Goal: Transaction & Acquisition: Purchase product/service

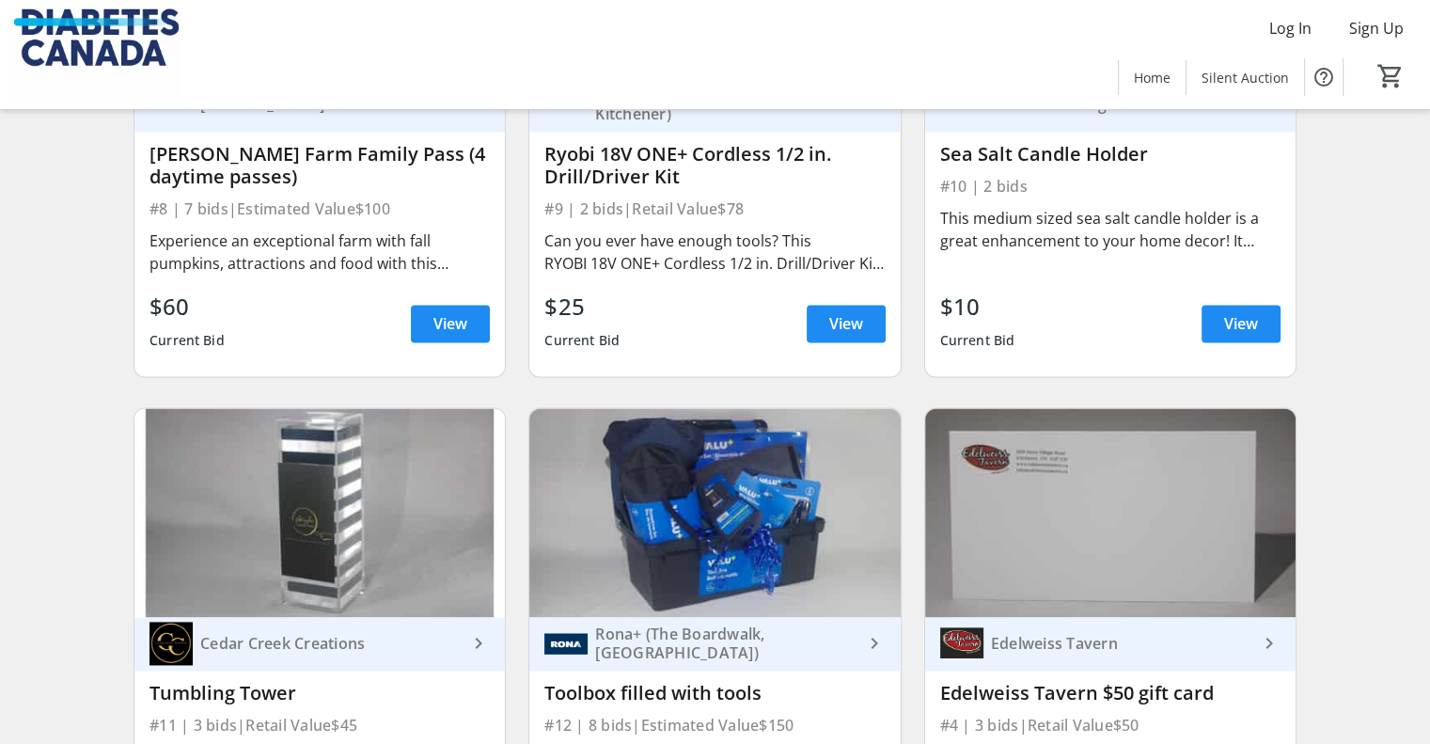
scroll to position [2727, 0]
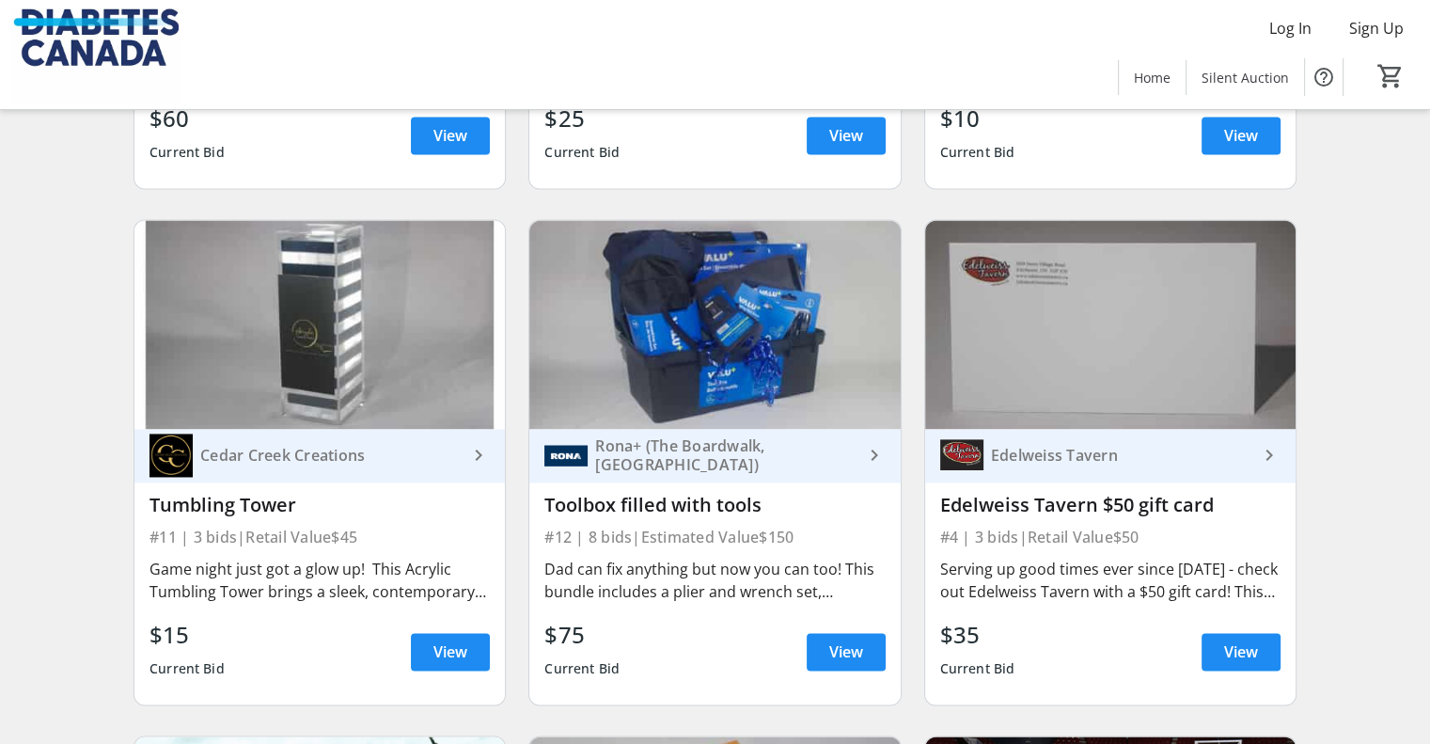
click at [814, 603] on div "Dad can fix anything but now you can too! This bundle includes a plier and wren…" at bounding box center [714, 580] width 340 height 45
click at [849, 662] on span "View" at bounding box center [846, 651] width 34 height 23
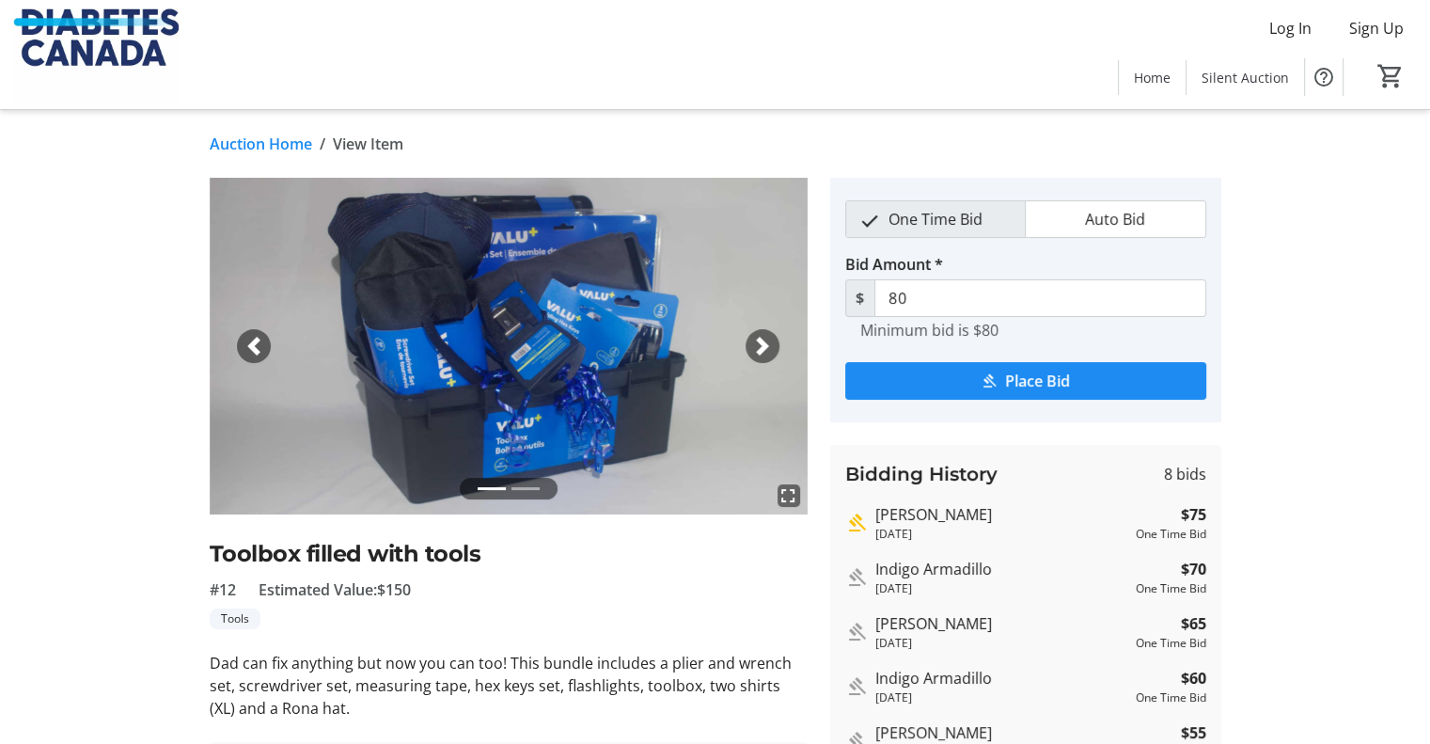
click at [777, 339] on div "Next" at bounding box center [763, 346] width 34 height 34
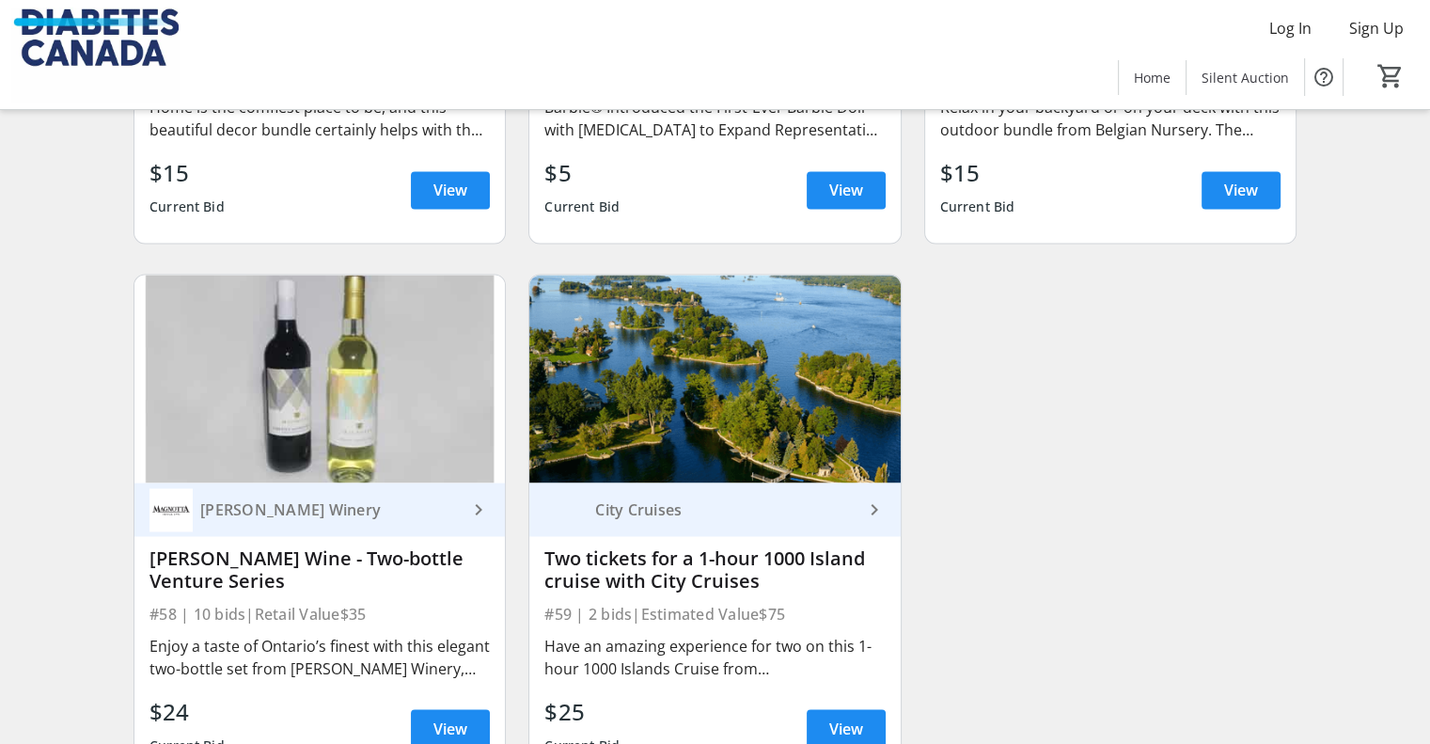
scroll to position [10156, 0]
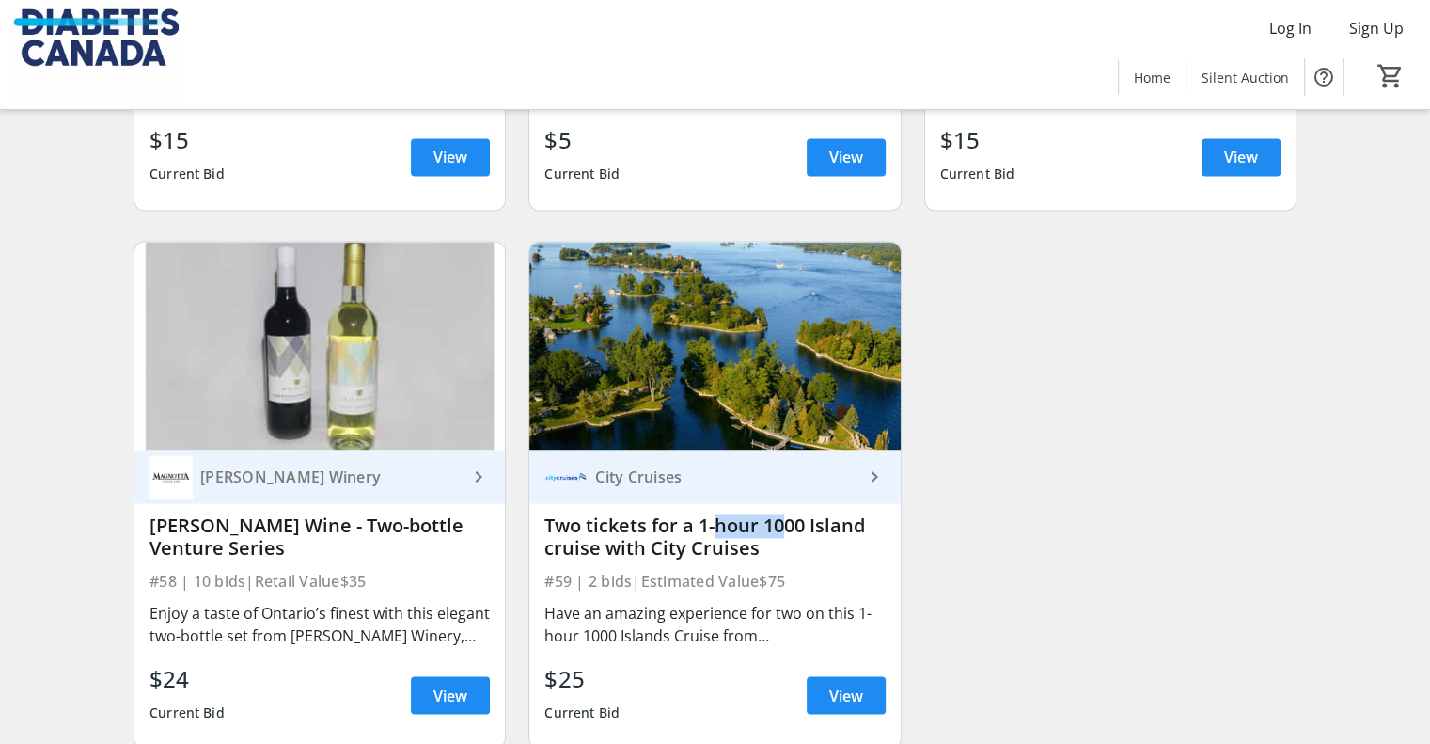
drag, startPoint x: 711, startPoint y: 517, endPoint x: 770, endPoint y: 519, distance: 59.3
click at [770, 519] on div "Two tickets for a 1-hour 1000 Island cruise with City Cruises" at bounding box center [714, 536] width 340 height 45
click at [793, 536] on div "Two tickets for a 1-hour 1000 Island cruise with City Cruises" at bounding box center [714, 536] width 340 height 45
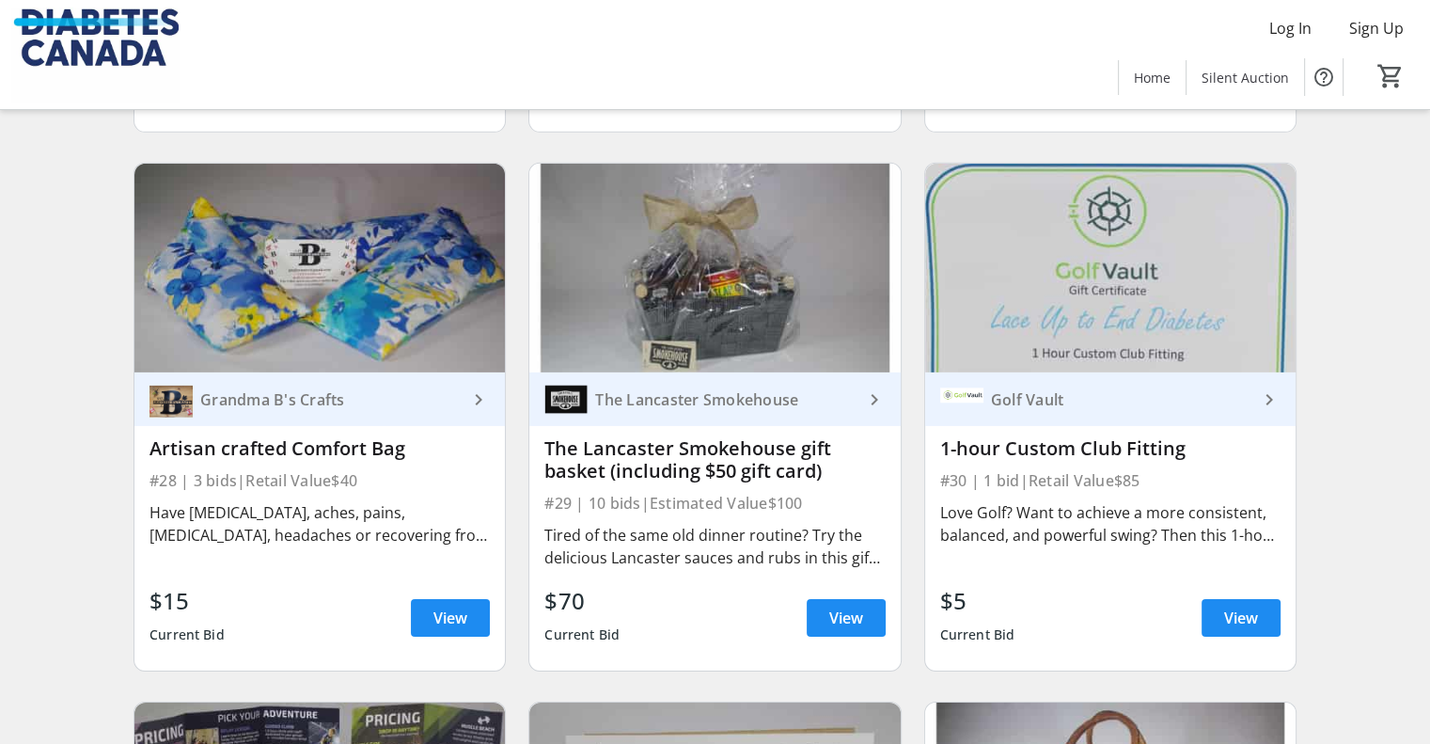
scroll to position [5900, 0]
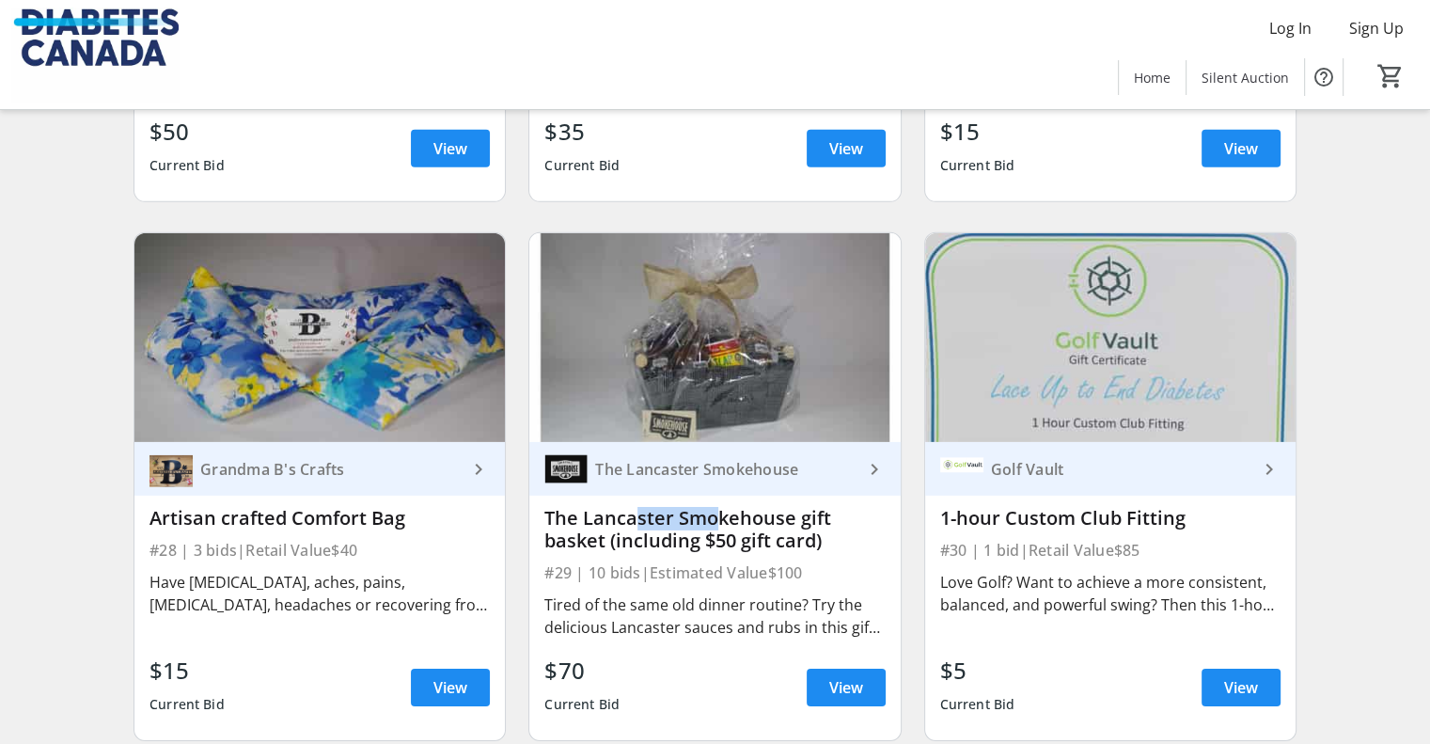
drag, startPoint x: 622, startPoint y: 539, endPoint x: 699, endPoint y: 534, distance: 77.3
click at [699, 534] on div "The Lancaster Smokehouse gift basket (including $50 gift card)" at bounding box center [714, 529] width 340 height 45
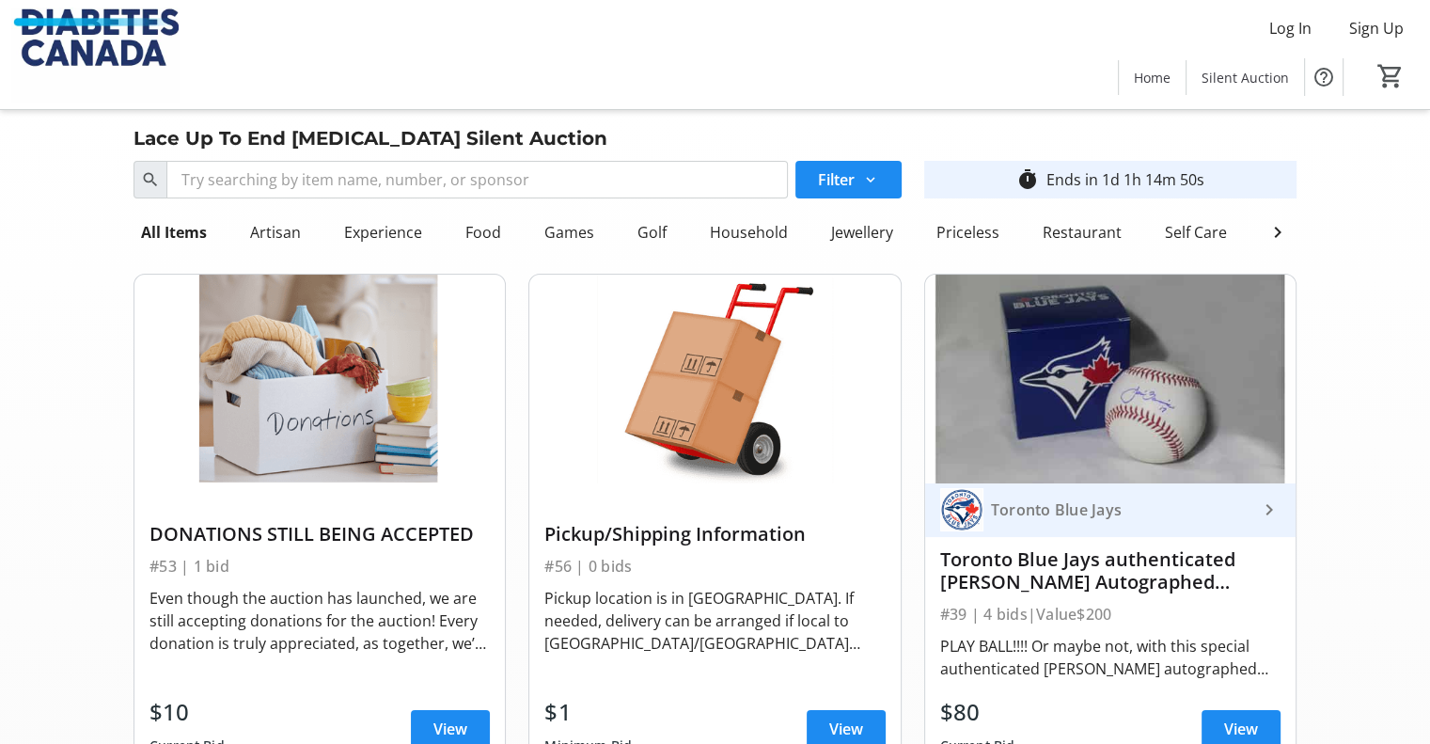
scroll to position [0, 0]
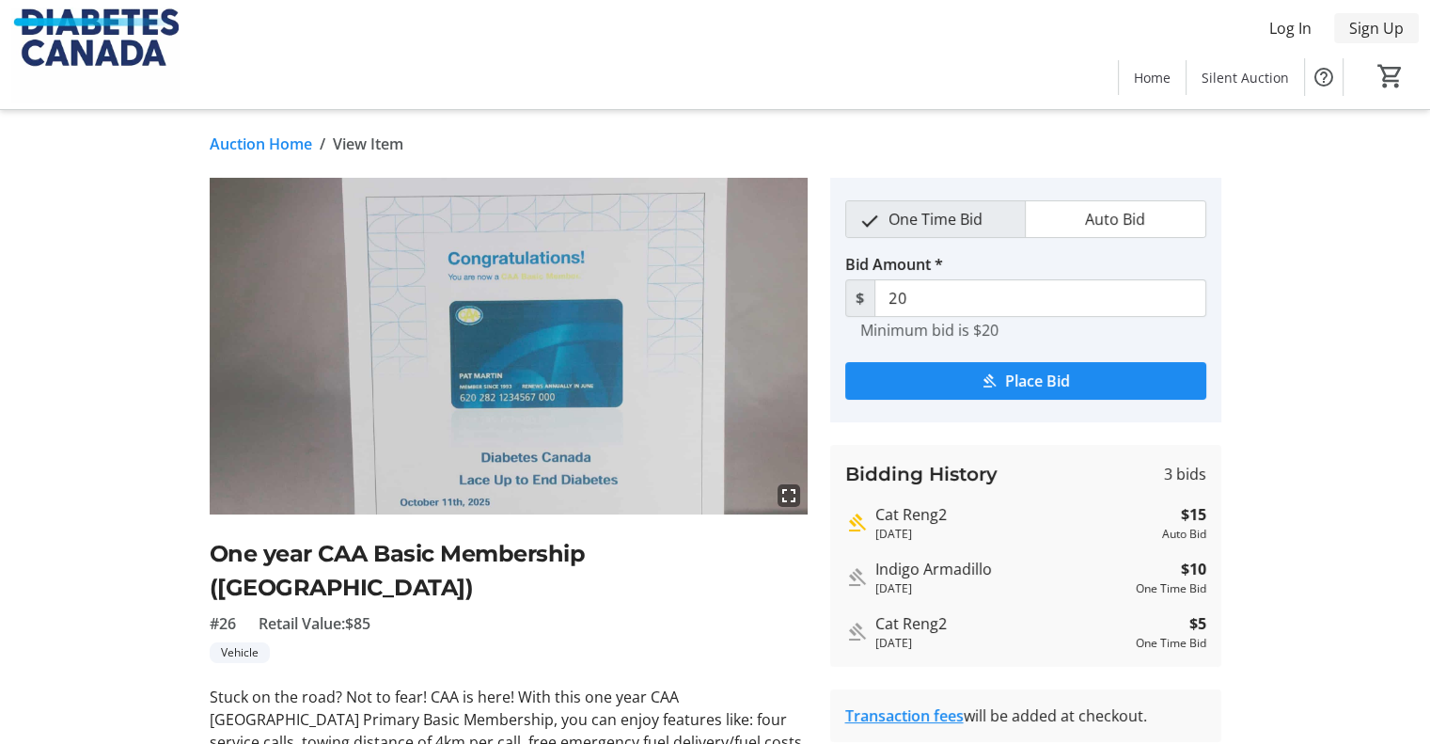
click at [1380, 29] on span "Sign Up" at bounding box center [1376, 28] width 55 height 23
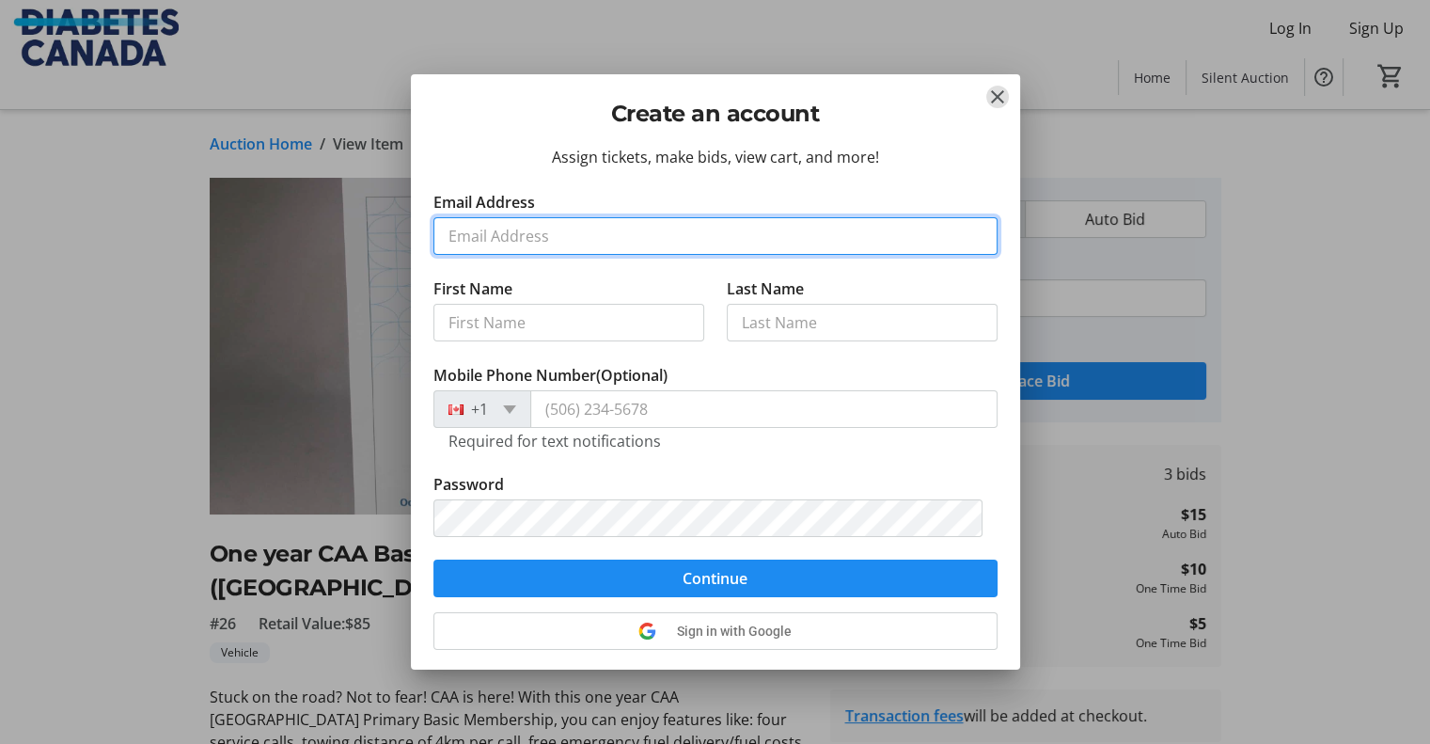
click at [523, 239] on input "Email Address" at bounding box center [716, 236] width 564 height 38
type input "[EMAIL_ADDRESS][DOMAIN_NAME]"
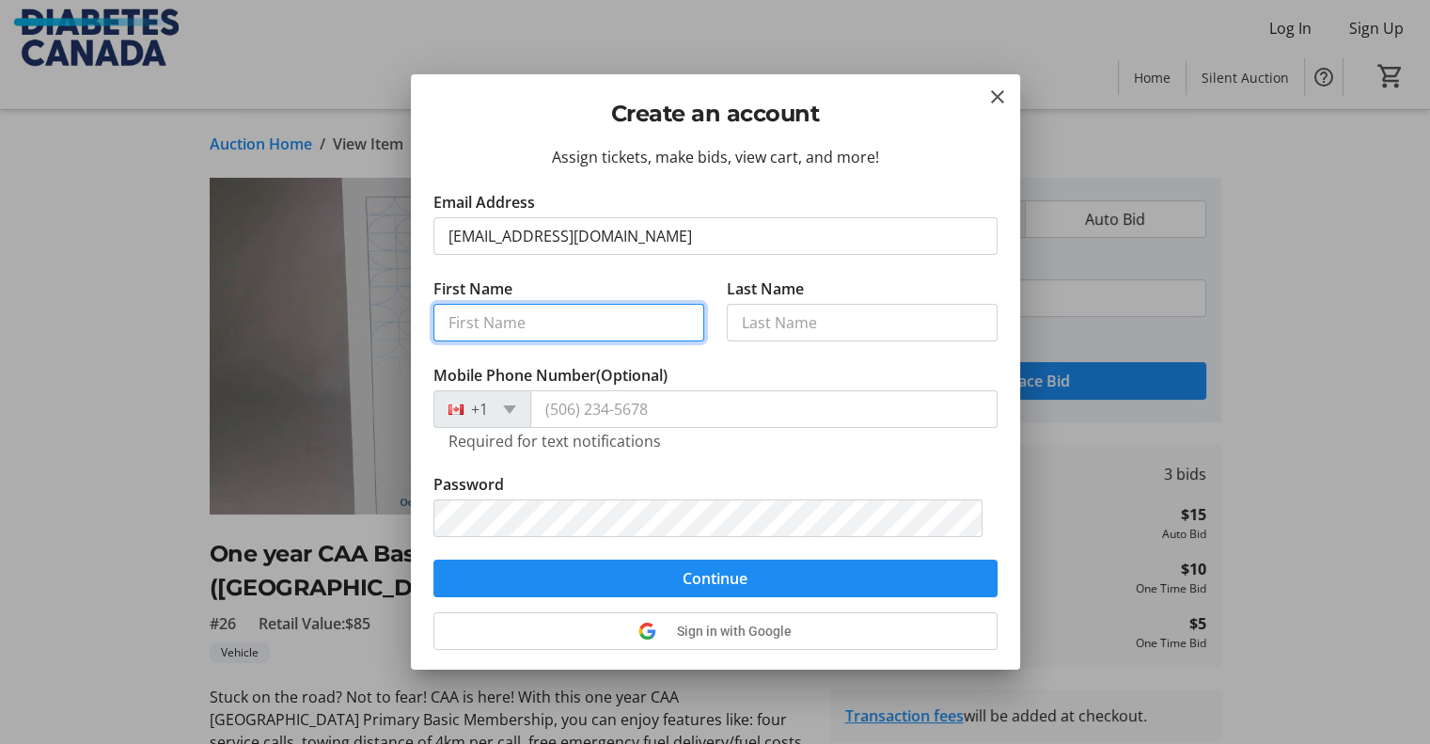
type input "Qin"
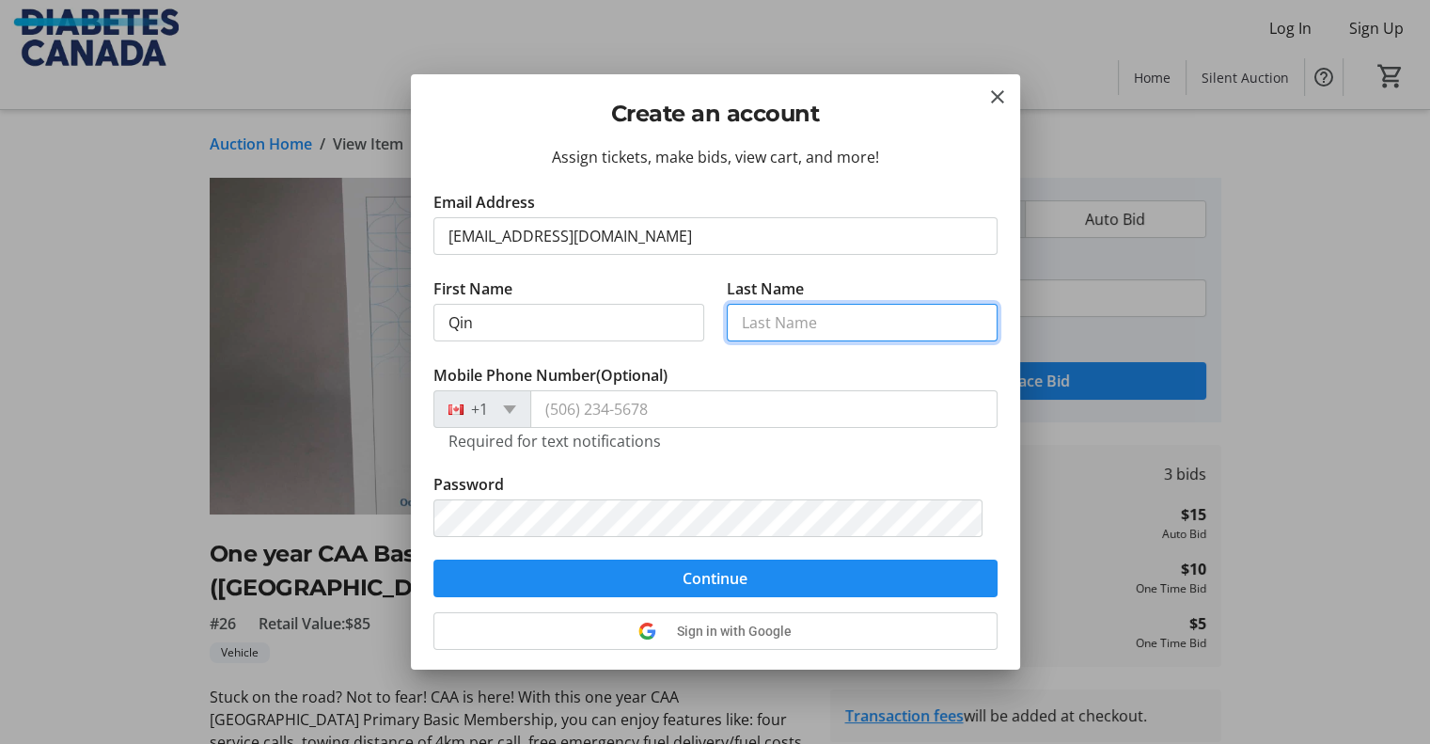
type input "Luo"
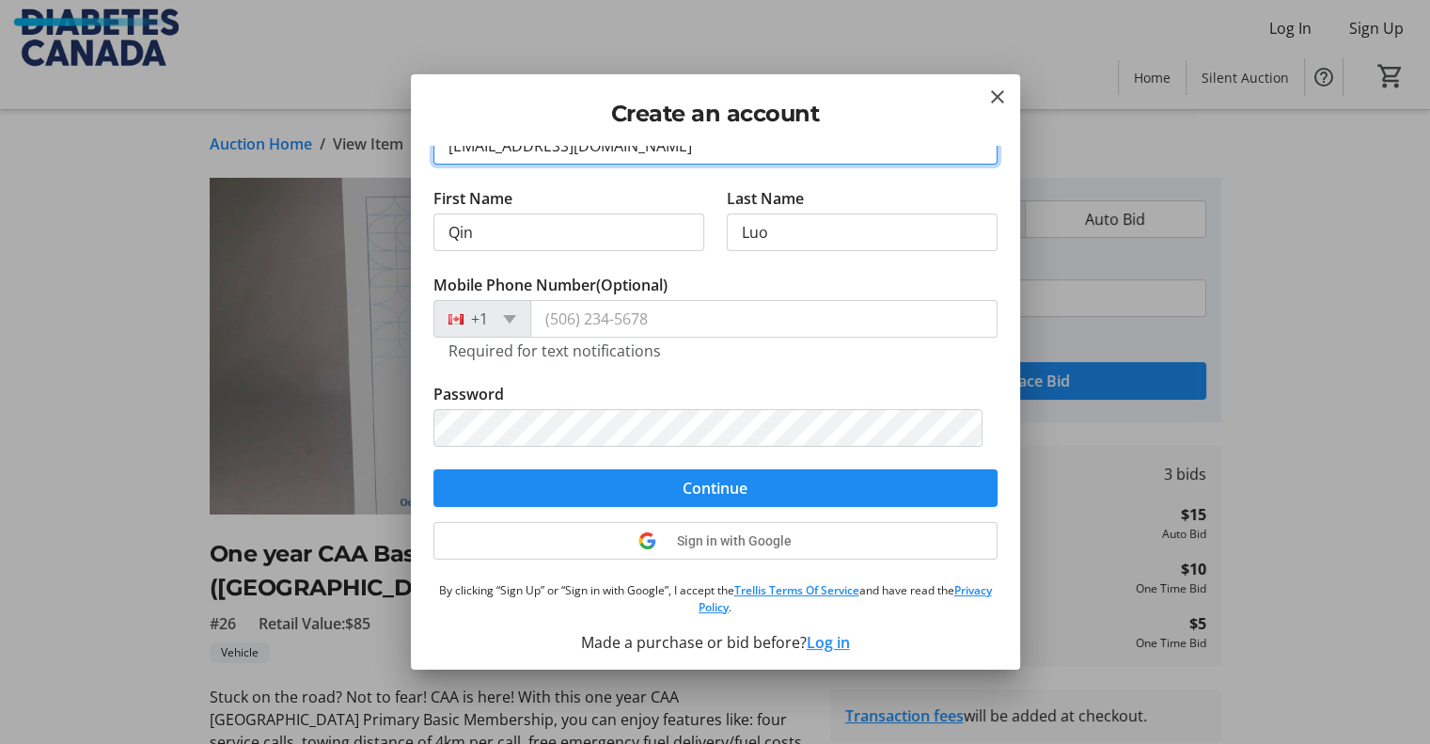
scroll to position [95, 0]
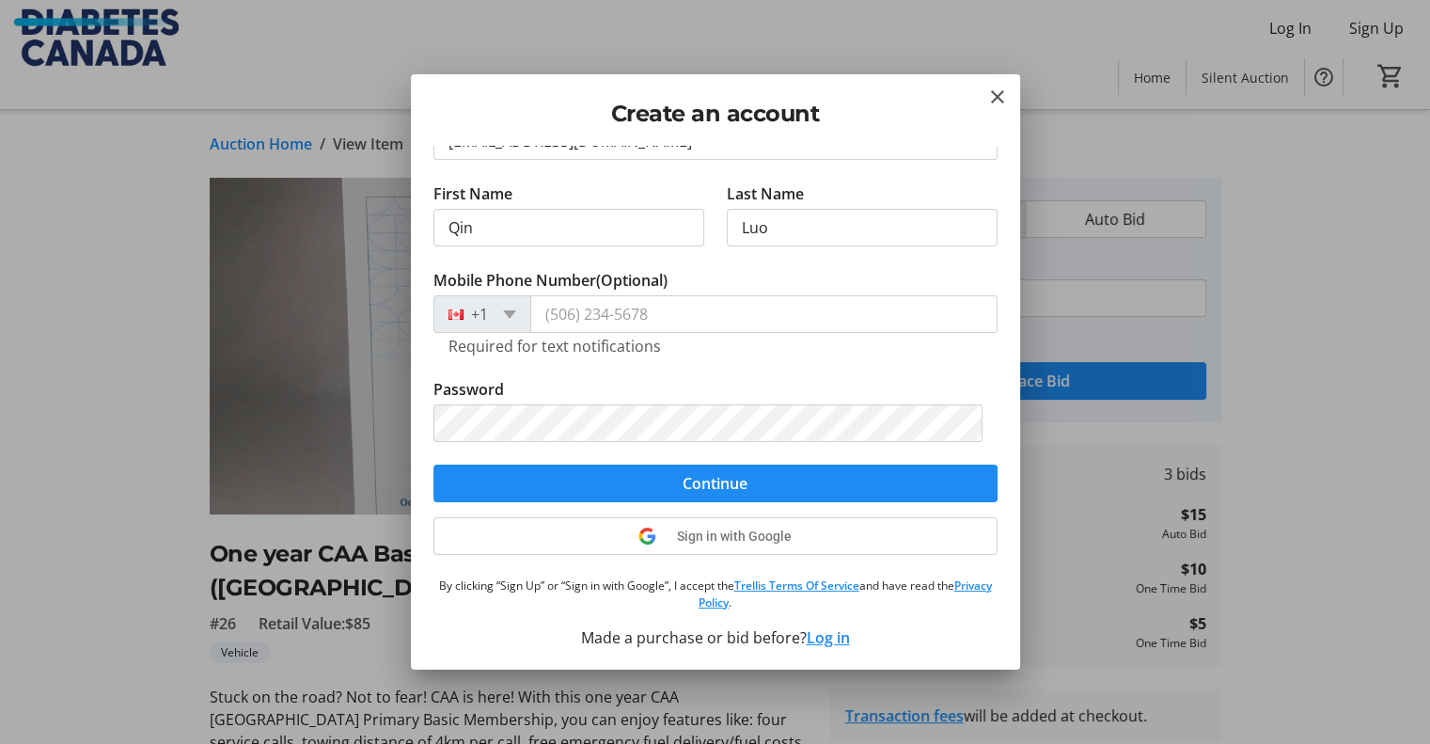
click at [812, 375] on tr-form-field "Mobile Phone Number (Optional) +1 Required for text notifications" at bounding box center [716, 323] width 564 height 109
click at [683, 472] on span "Continue" at bounding box center [715, 483] width 65 height 23
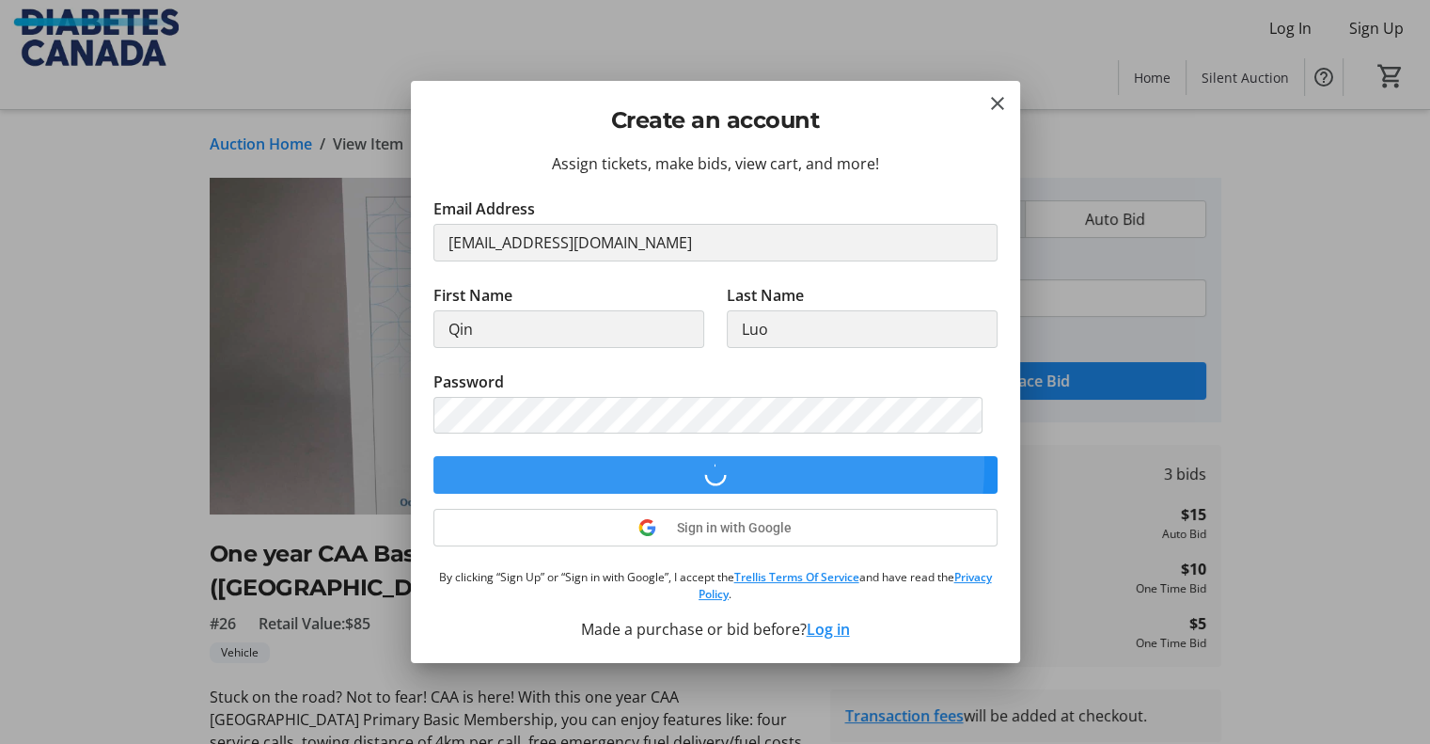
scroll to position [0, 0]
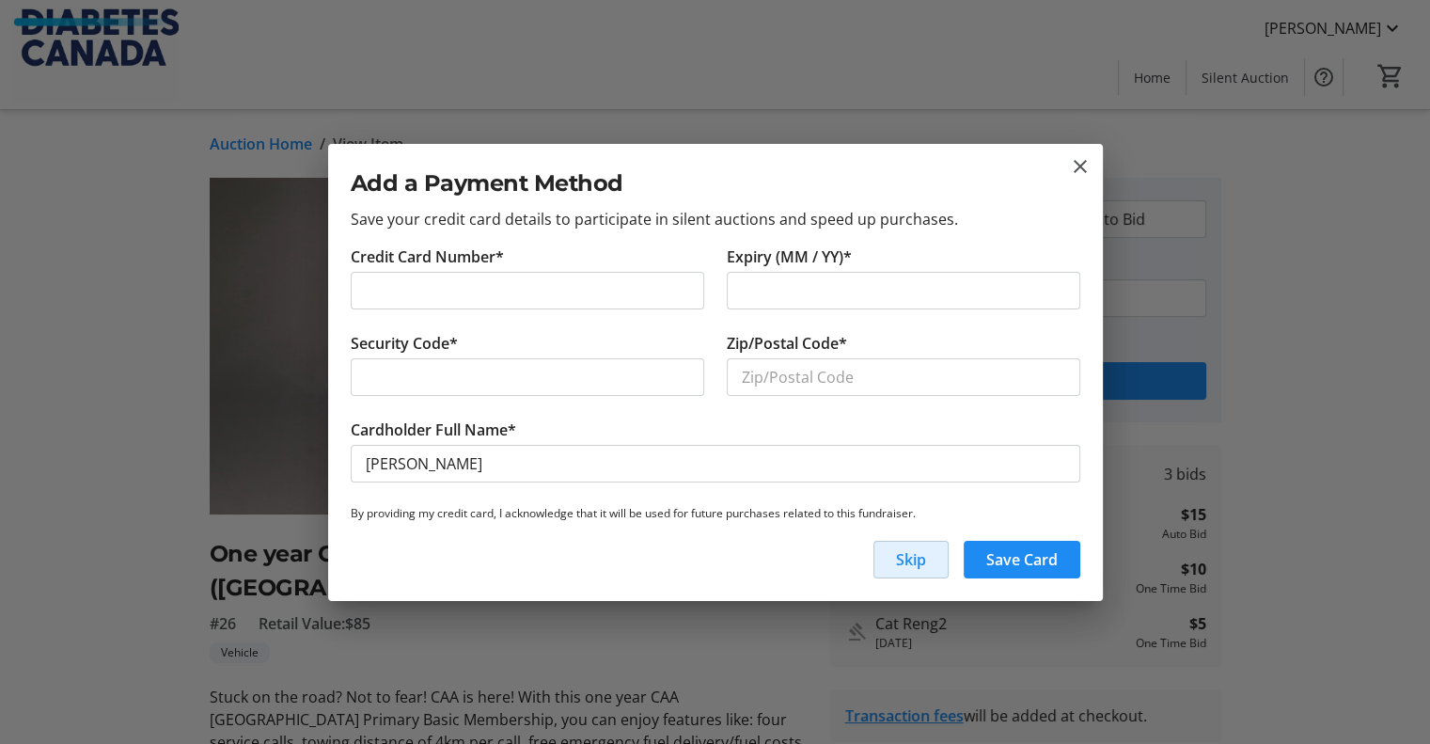
click at [912, 566] on span "Skip" at bounding box center [911, 559] width 30 height 23
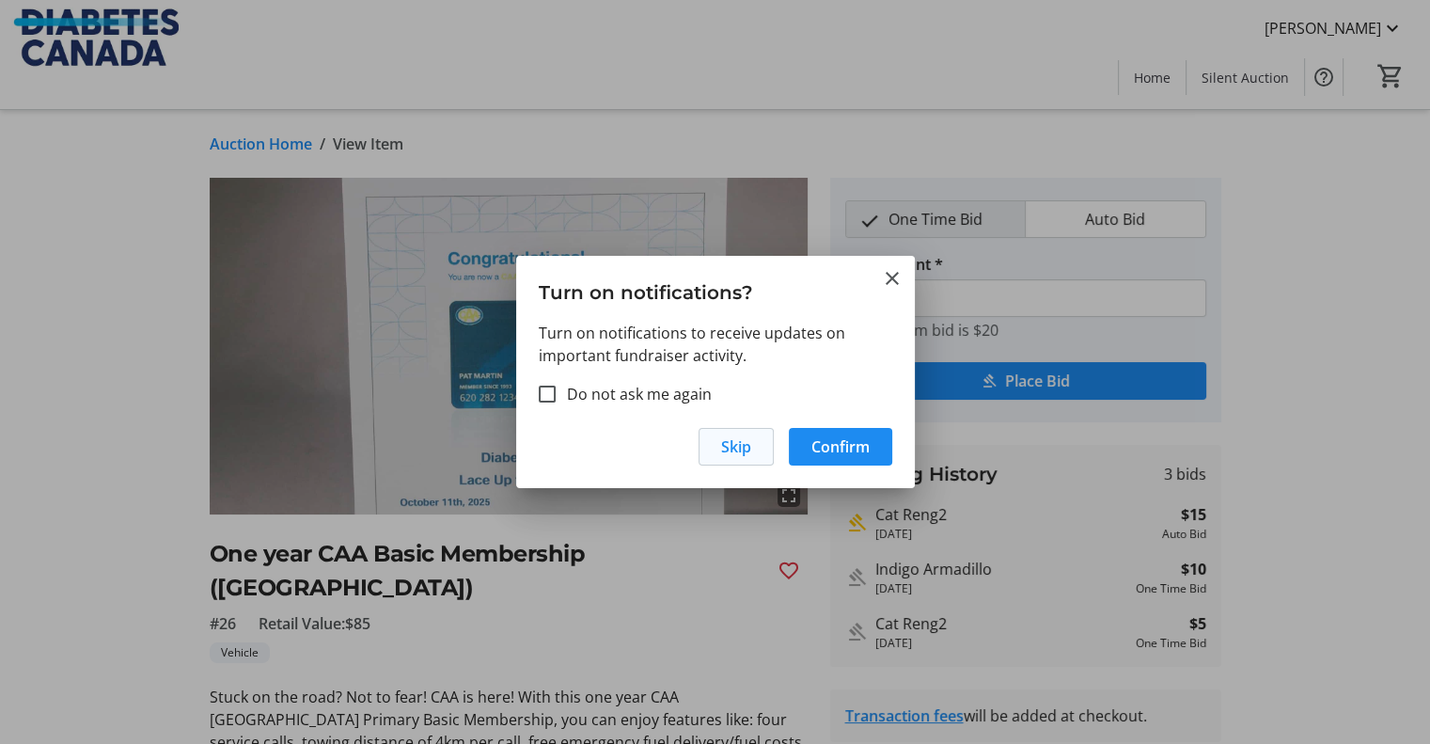
click at [730, 450] on span "Skip" at bounding box center [736, 446] width 30 height 23
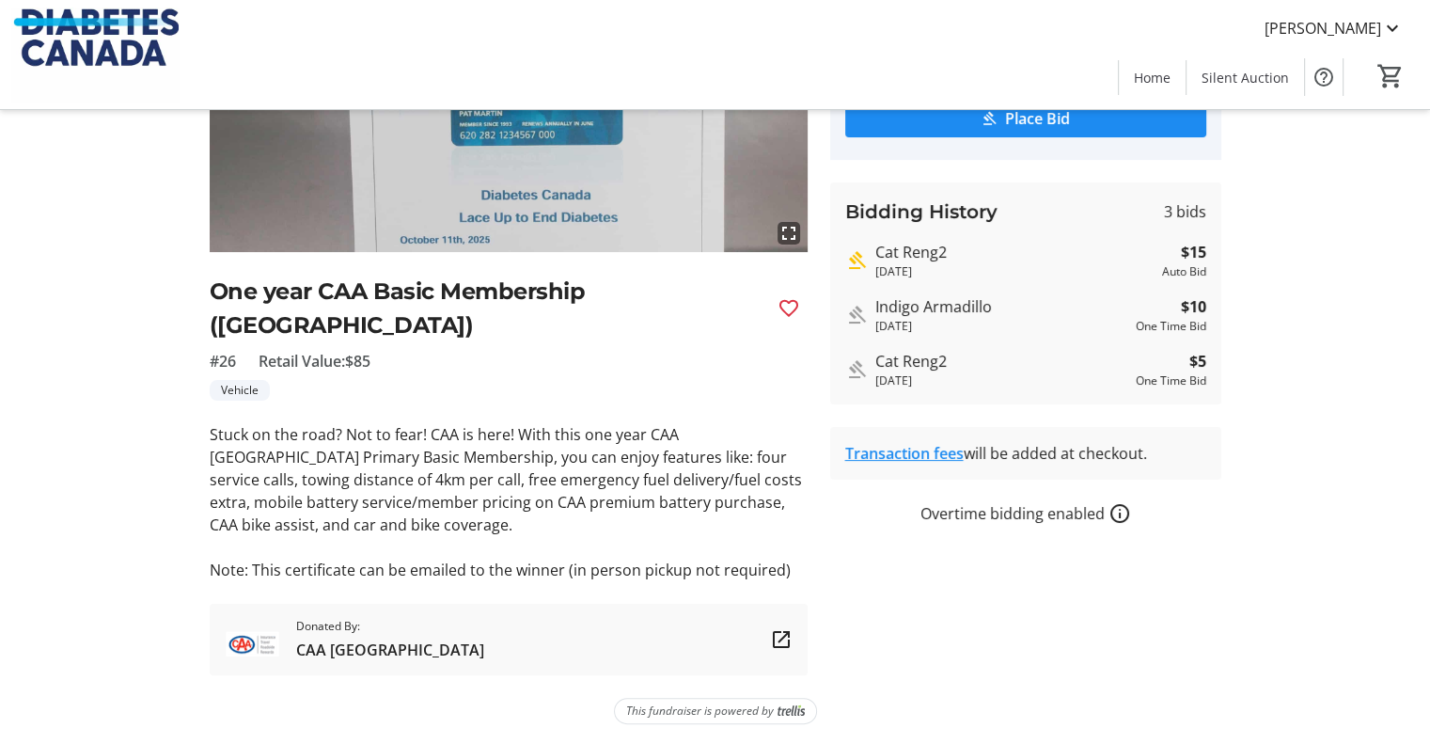
scroll to position [263, 0]
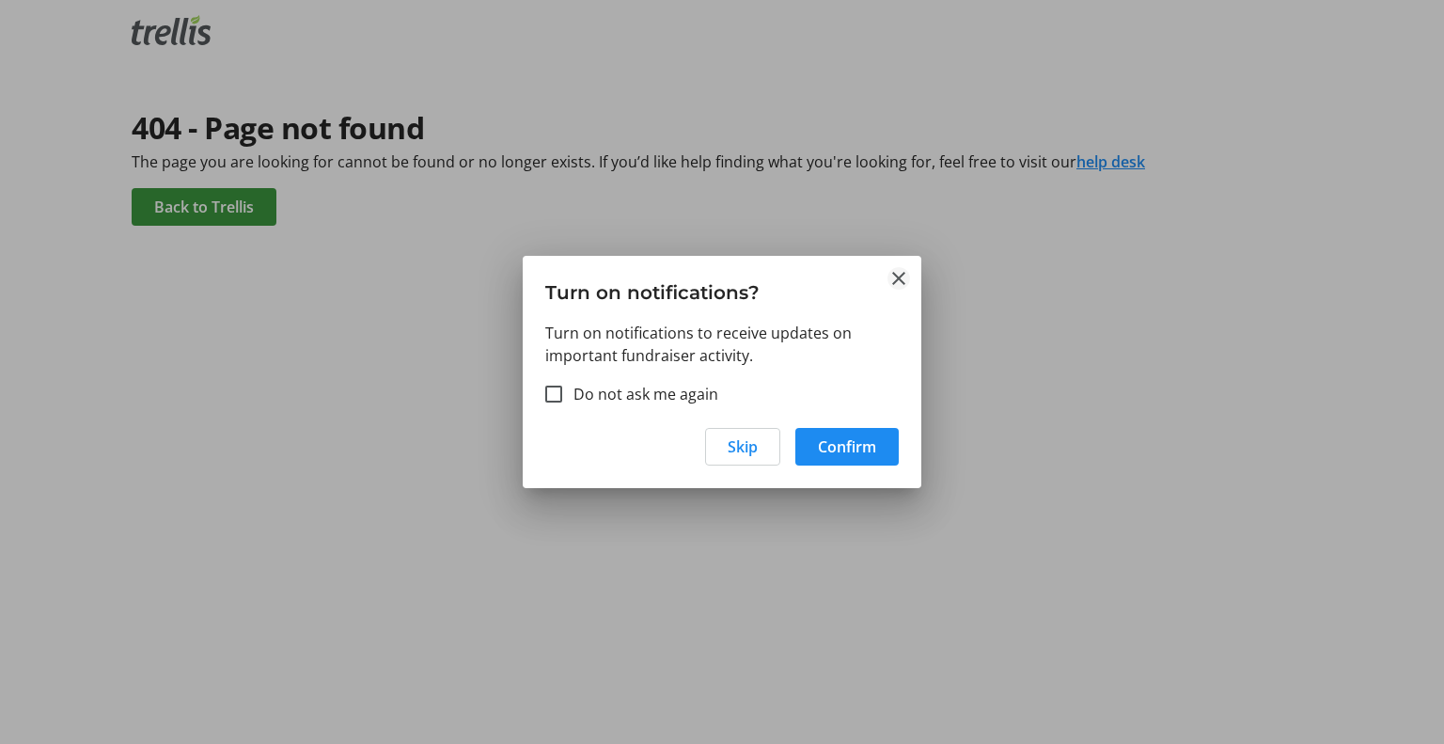
click at [894, 277] on mat-icon "Close" at bounding box center [899, 278] width 23 height 23
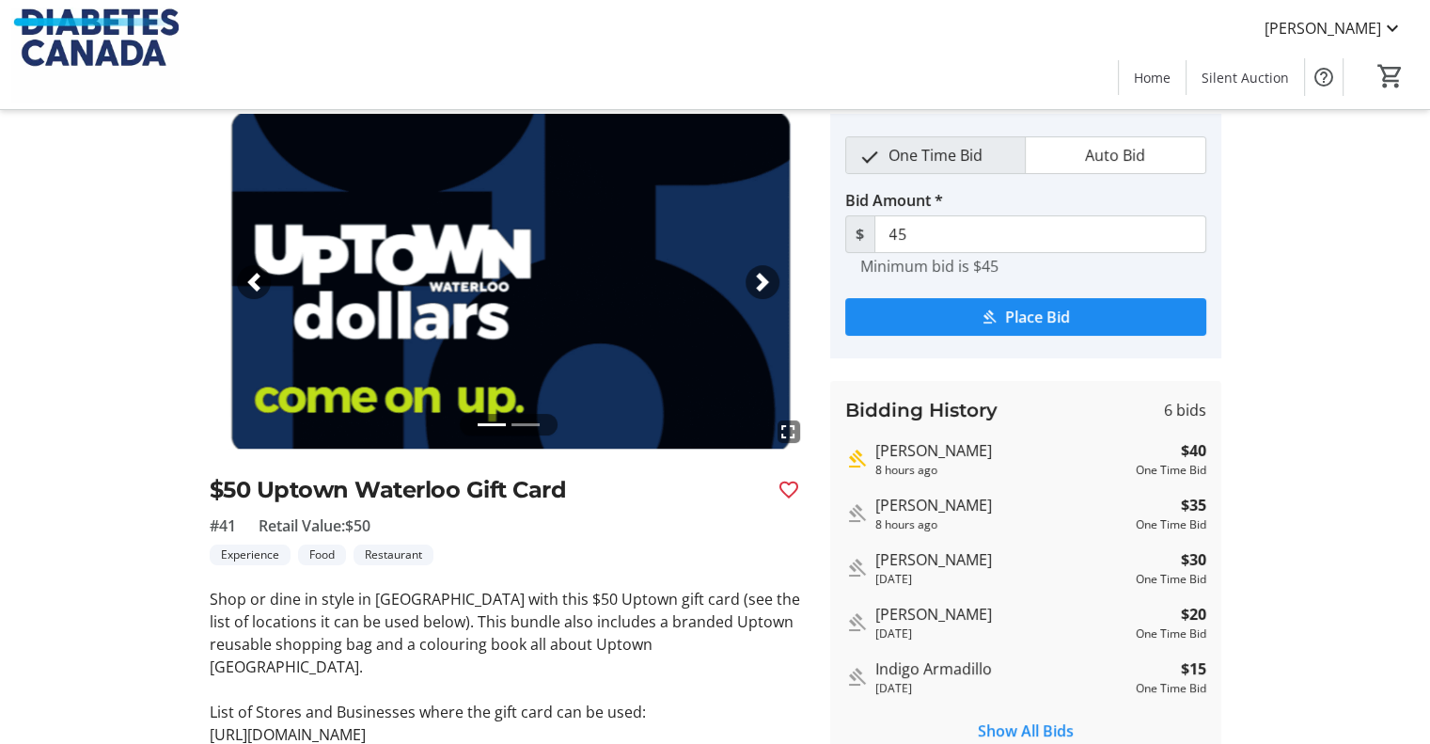
scroll to position [94, 0]
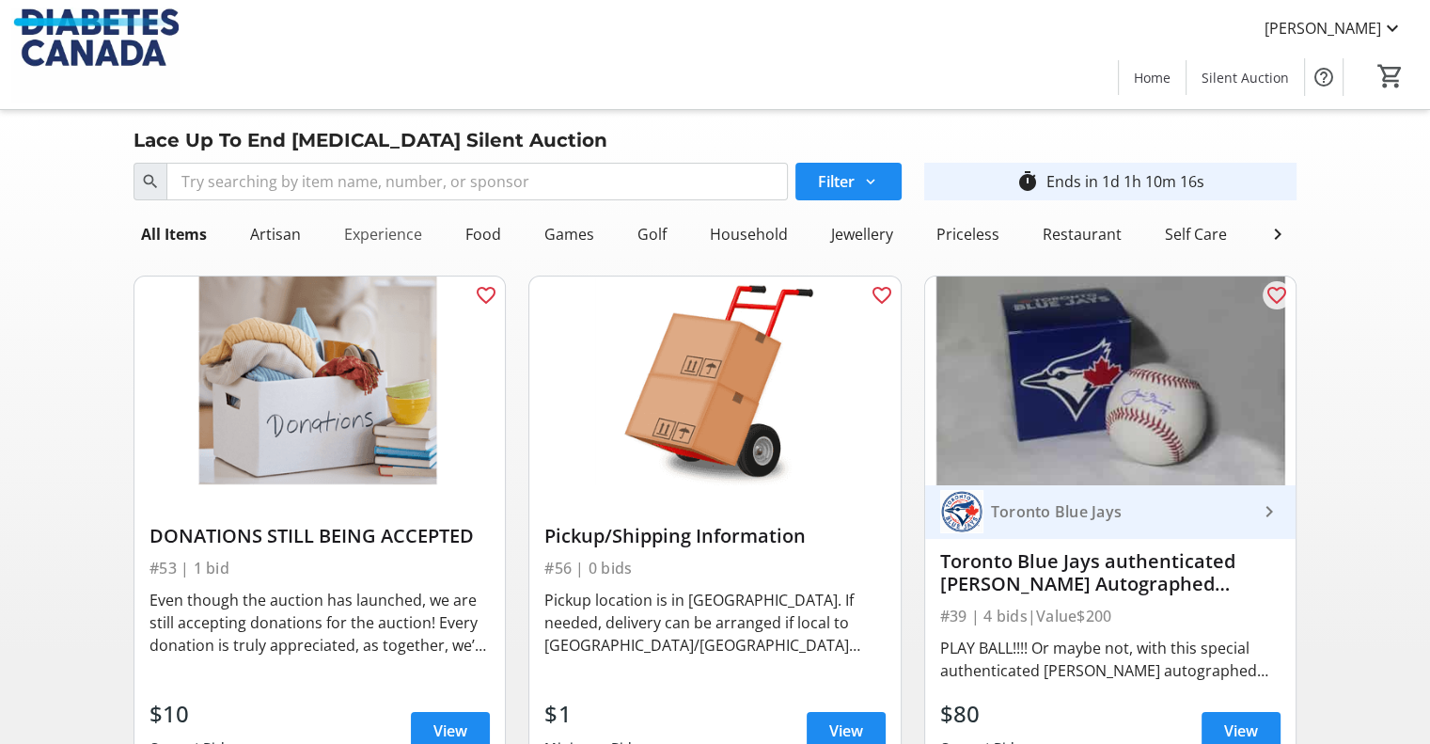
click at [414, 233] on div "Experience" at bounding box center [383, 234] width 93 height 38
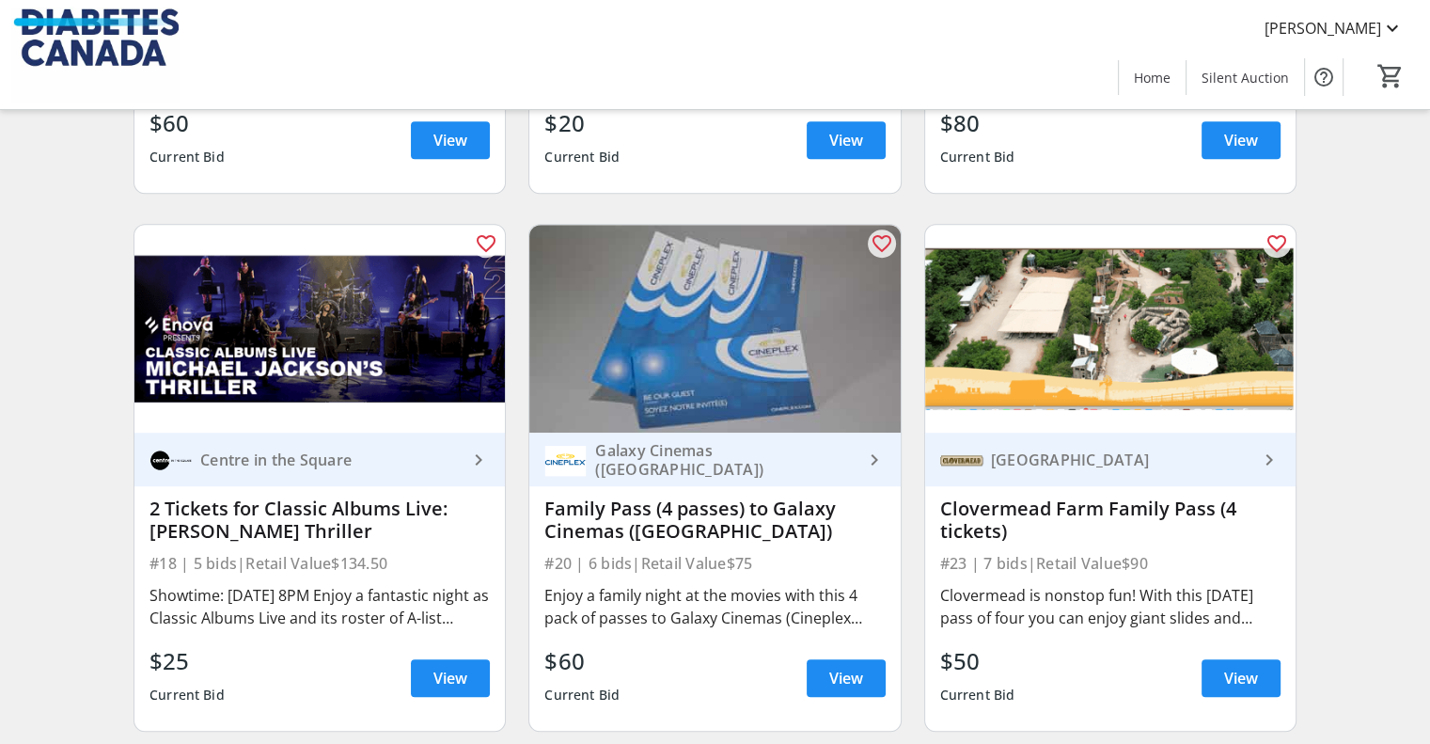
scroll to position [1128, 0]
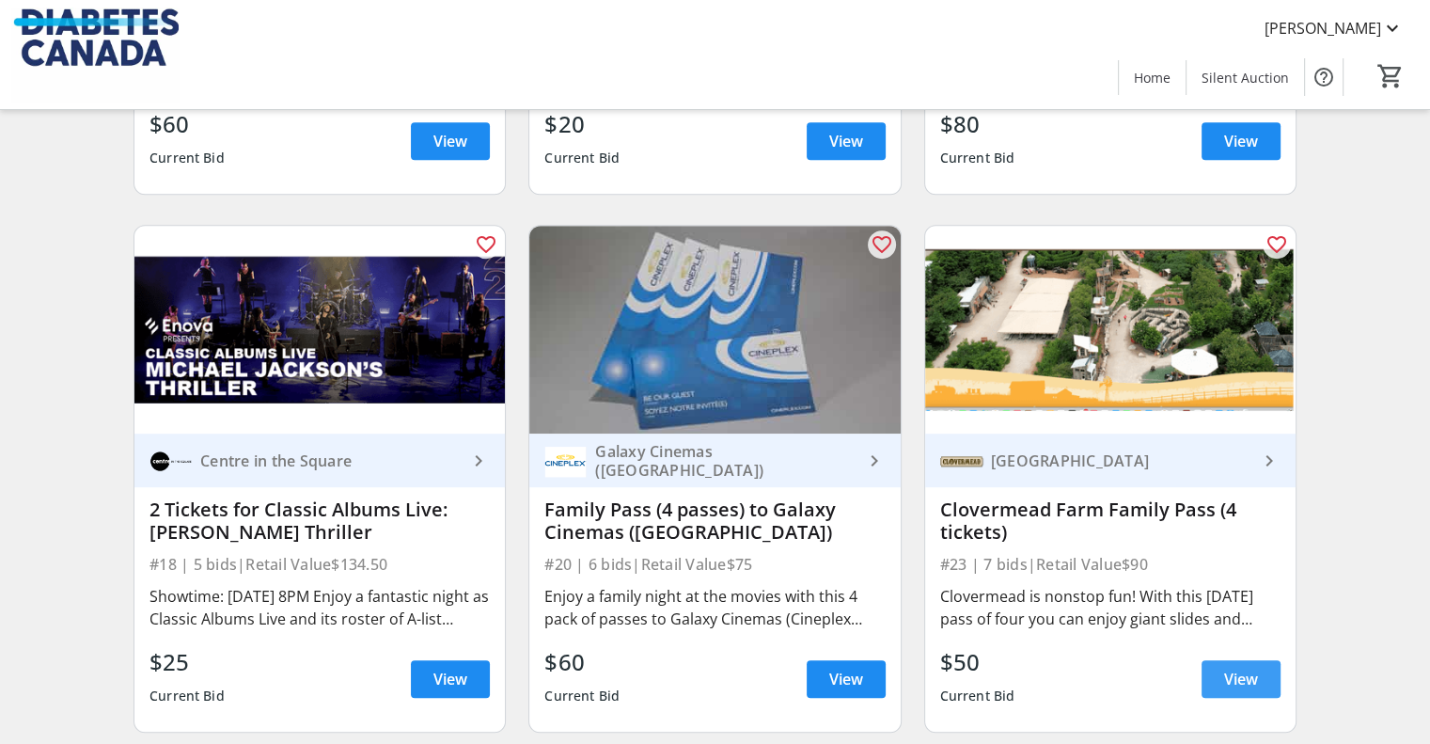
click at [1239, 690] on span "View" at bounding box center [1241, 679] width 34 height 23
